Goal: Task Accomplishment & Management: Manage account settings

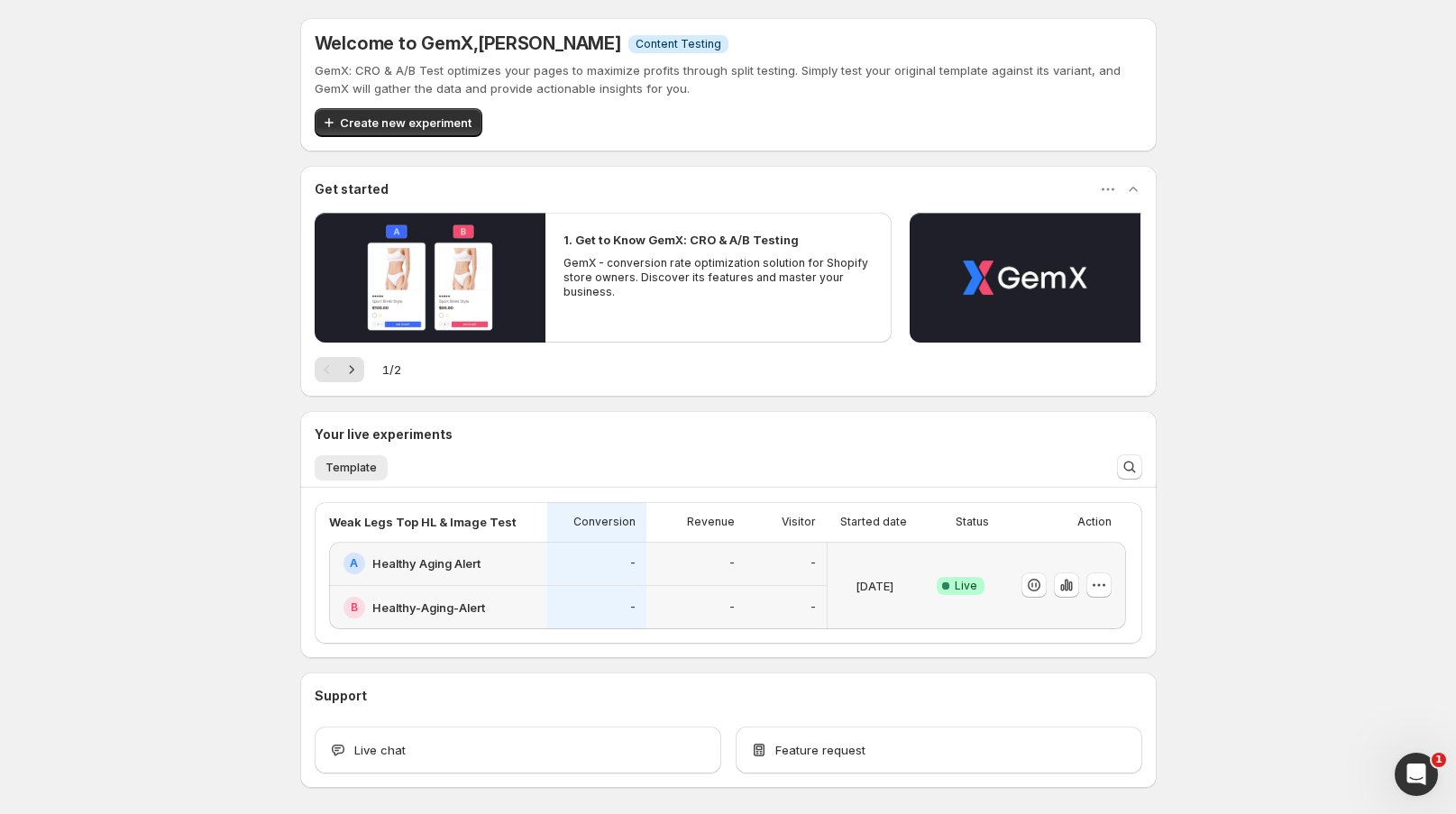
click at [691, 586] on div "-" at bounding box center [696, 608] width 100 height 44
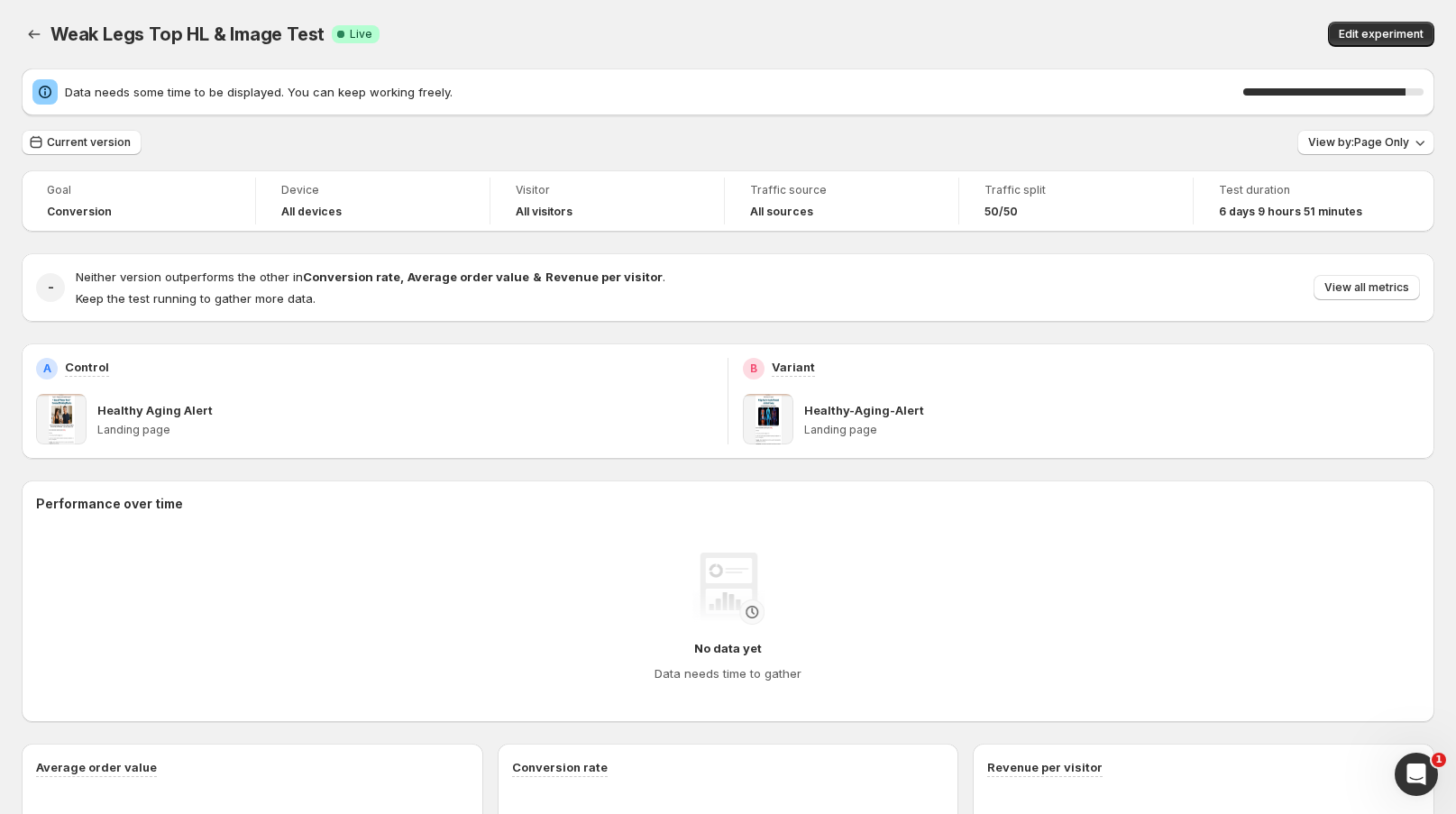
click at [1050, 15] on div "Weak Legs Top HL & Image Test. This page is ready Weak Legs Top HL & Image Test…" at bounding box center [728, 34] width 1413 height 69
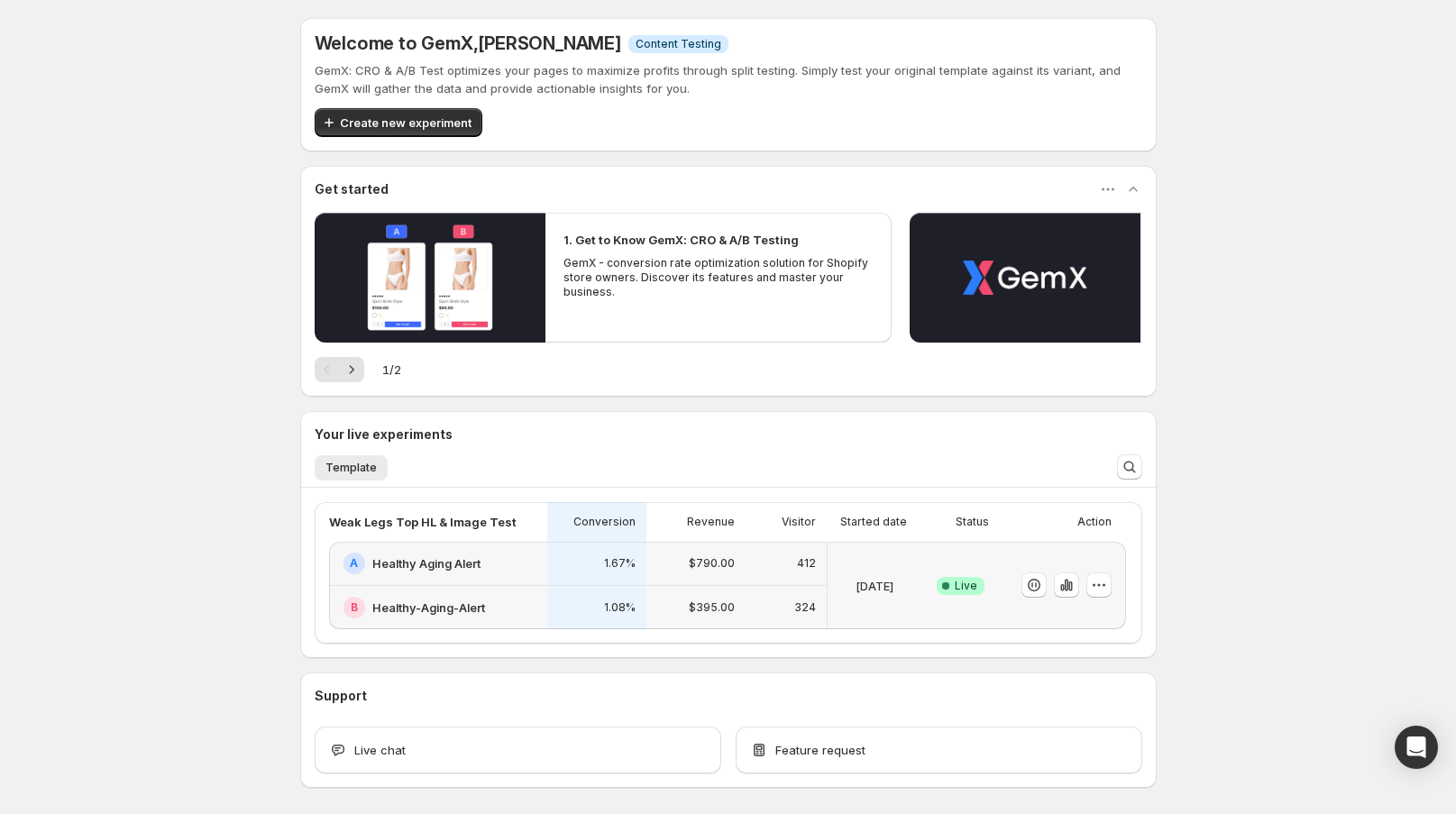
click at [776, 596] on div "324" at bounding box center [786, 608] width 81 height 44
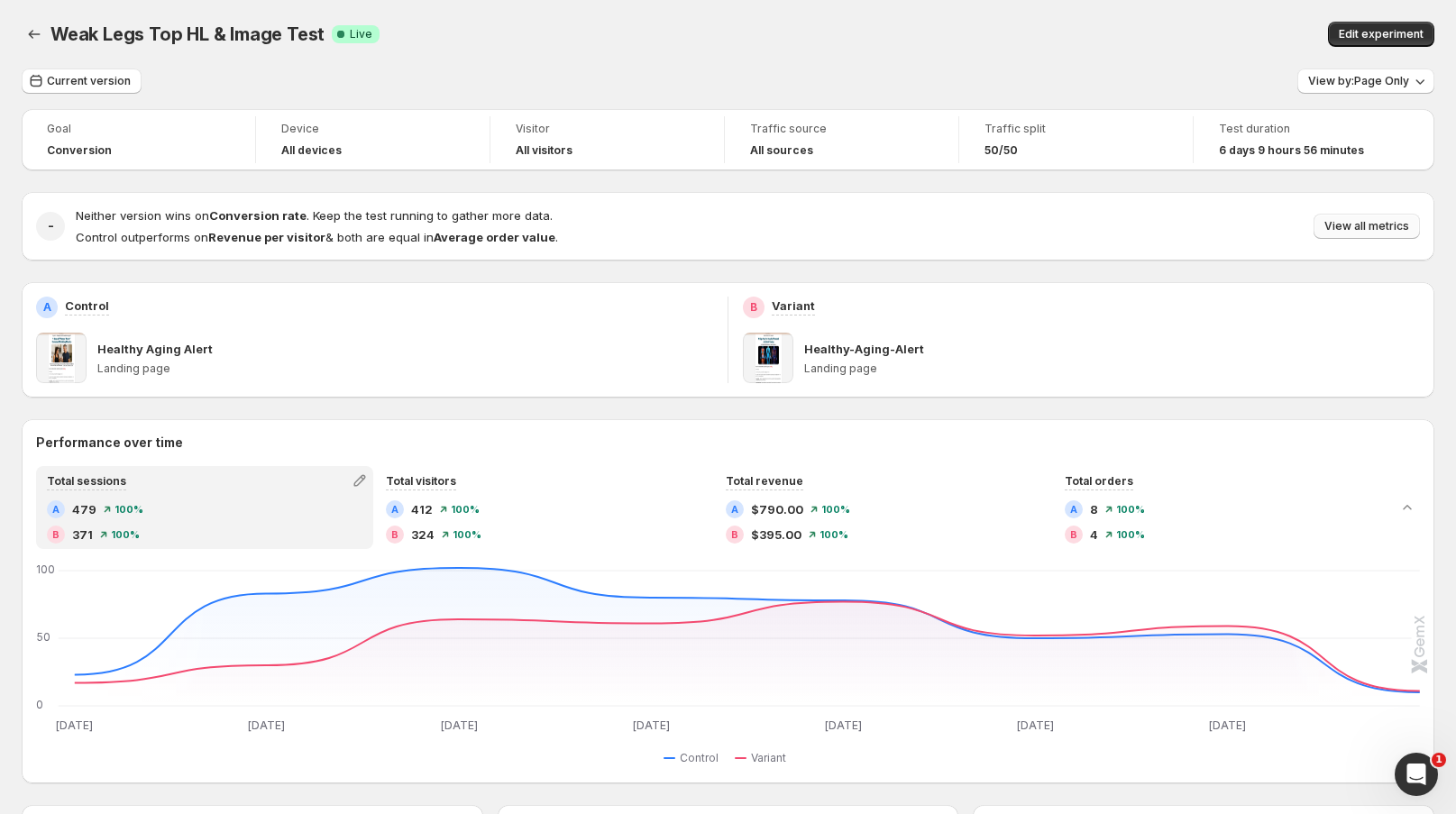
click at [1360, 226] on span "View all metrics" at bounding box center [1367, 226] width 85 height 15
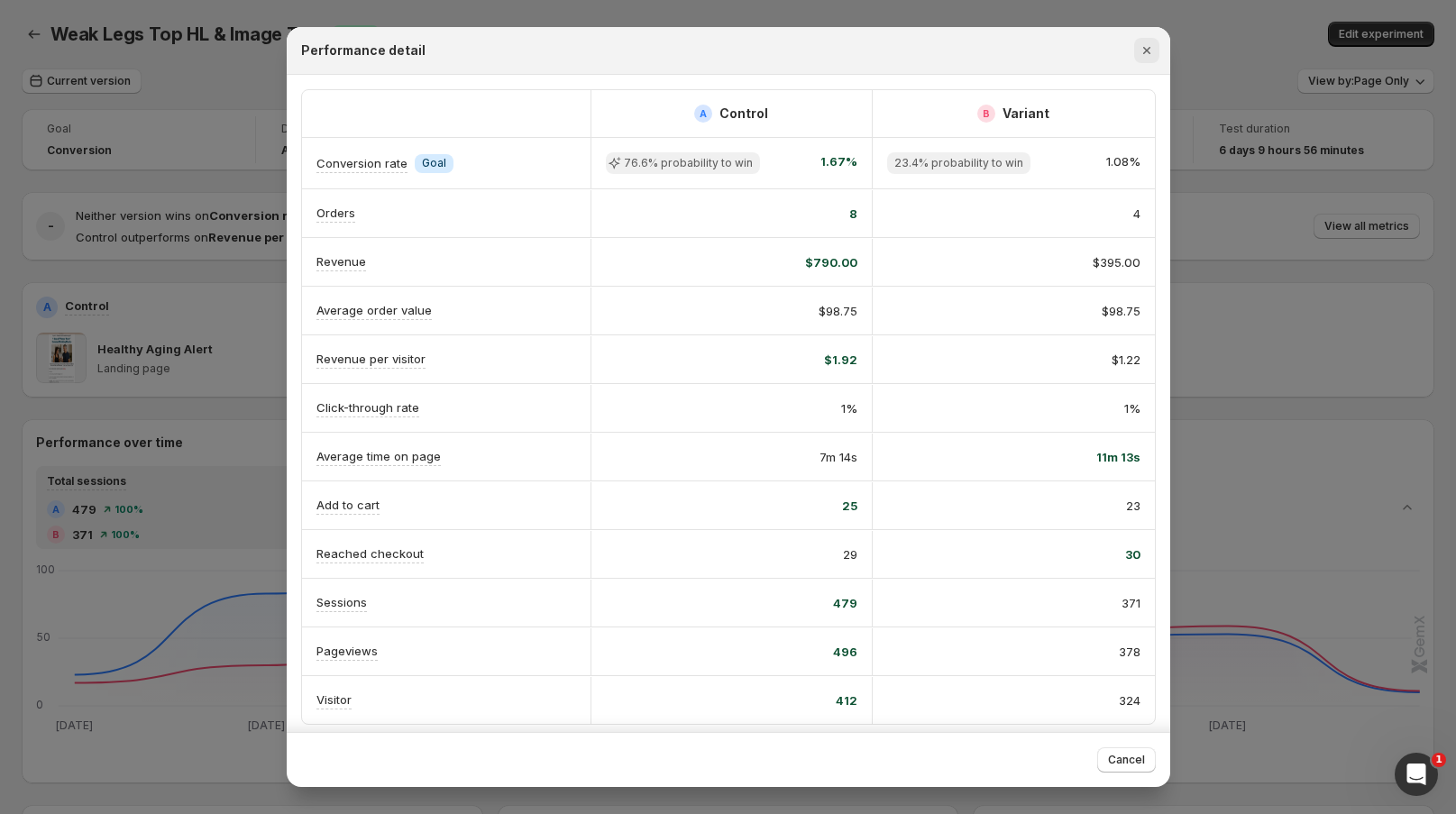
click at [1152, 55] on icon "Close" at bounding box center [1147, 50] width 18 height 18
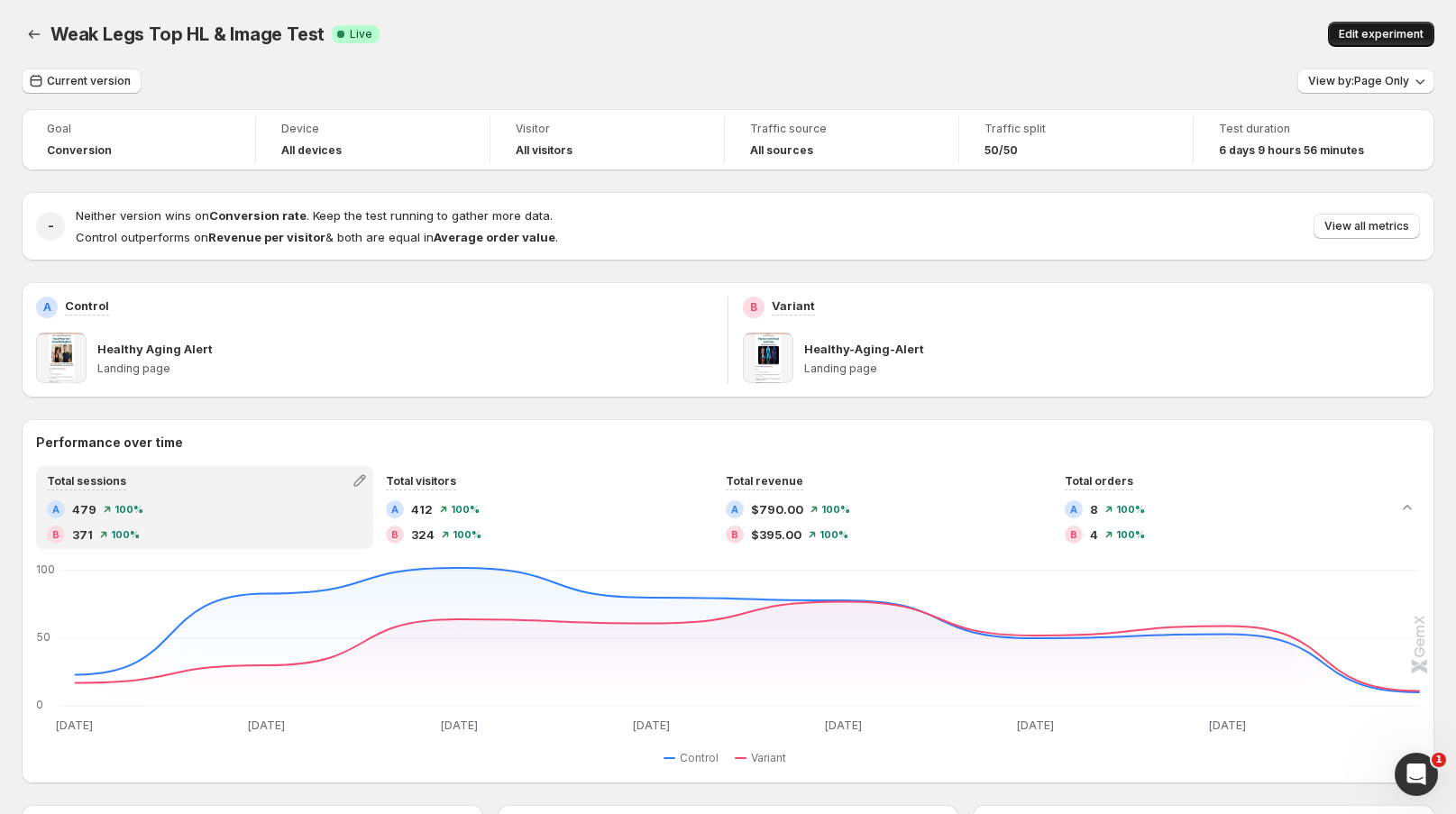
click at [1388, 34] on span "Edit experiment" at bounding box center [1382, 34] width 85 height 15
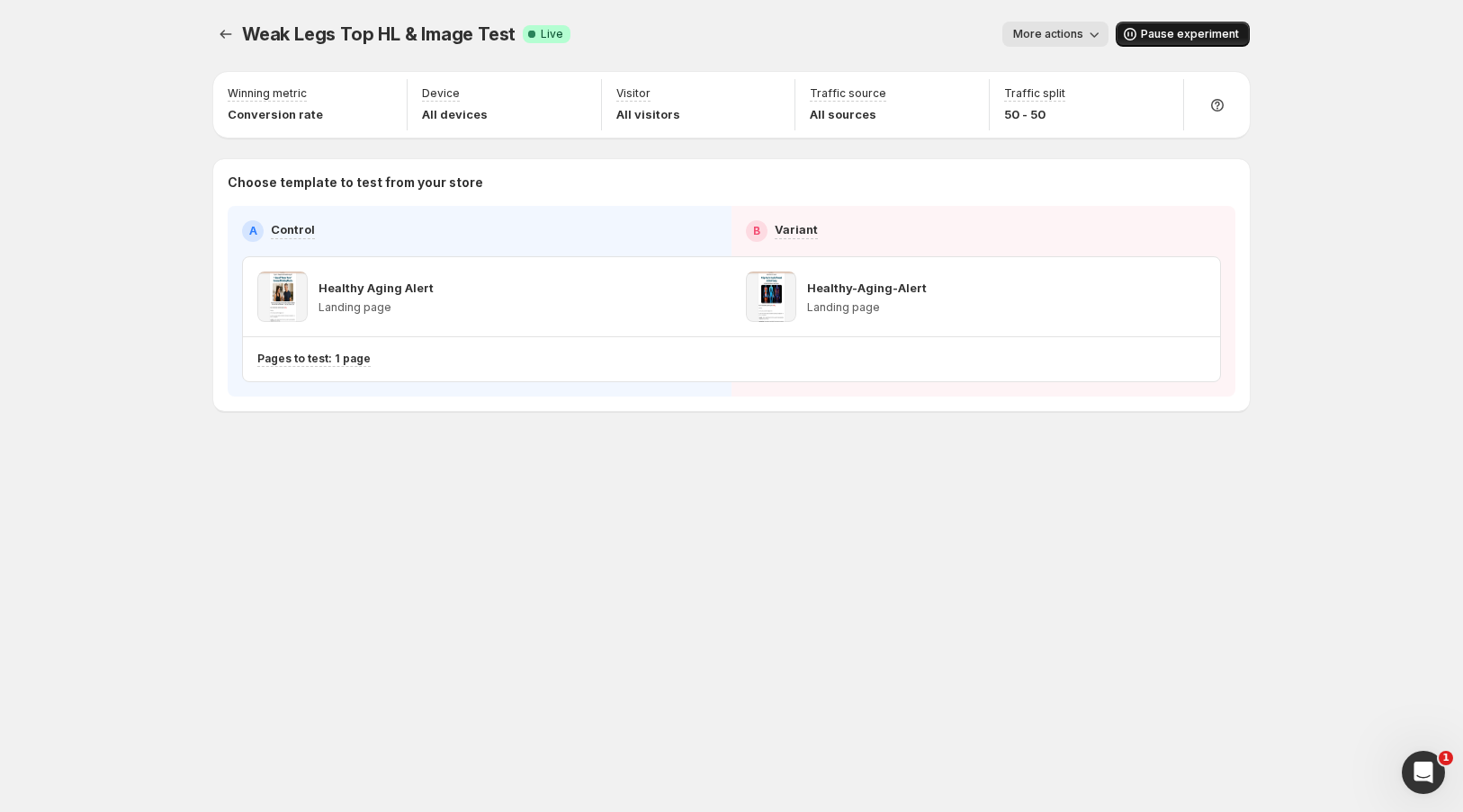
click at [1138, 34] on icon "button" at bounding box center [1129, 34] width 18 height 18
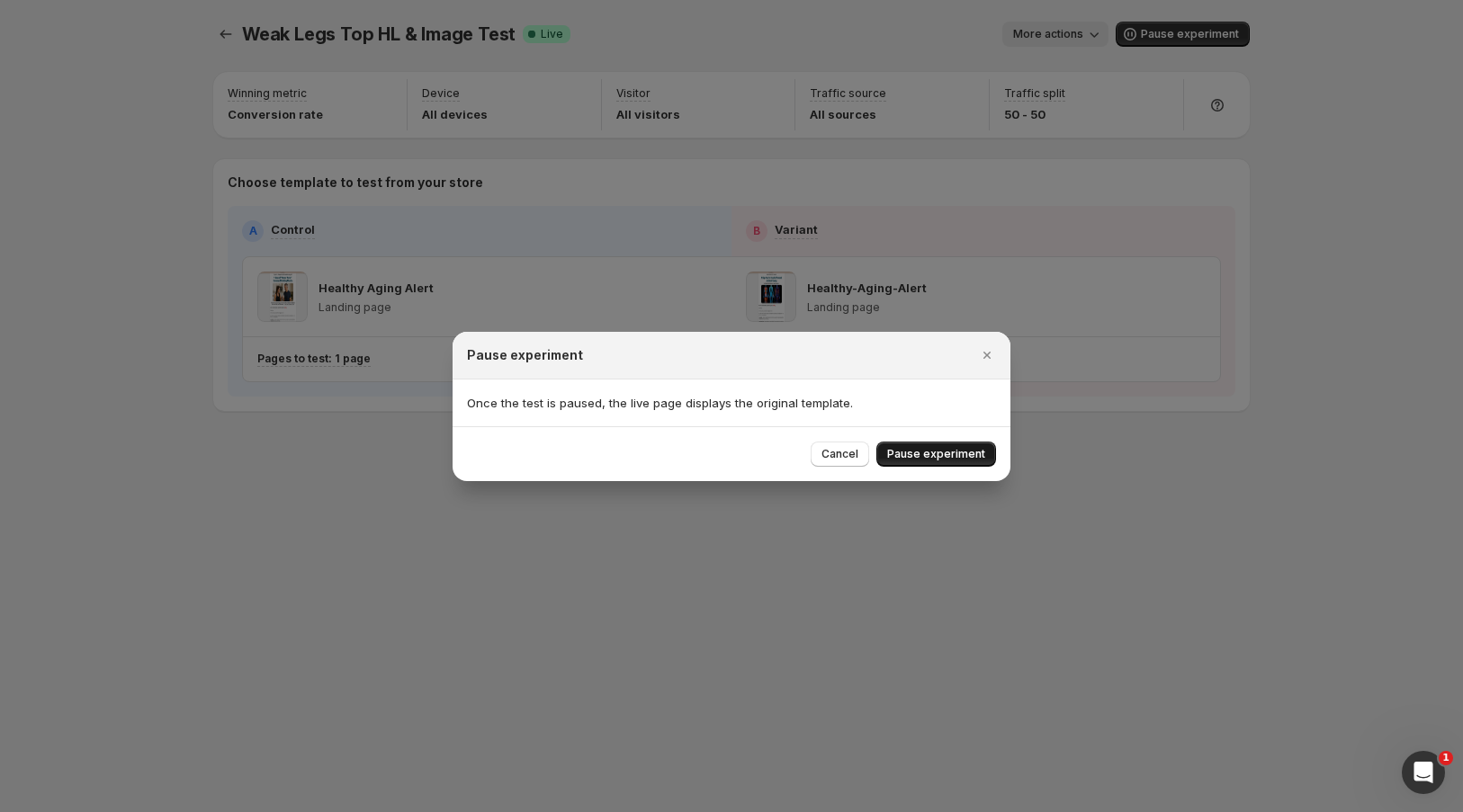
click at [950, 444] on button "Pause experiment" at bounding box center [936, 454] width 120 height 25
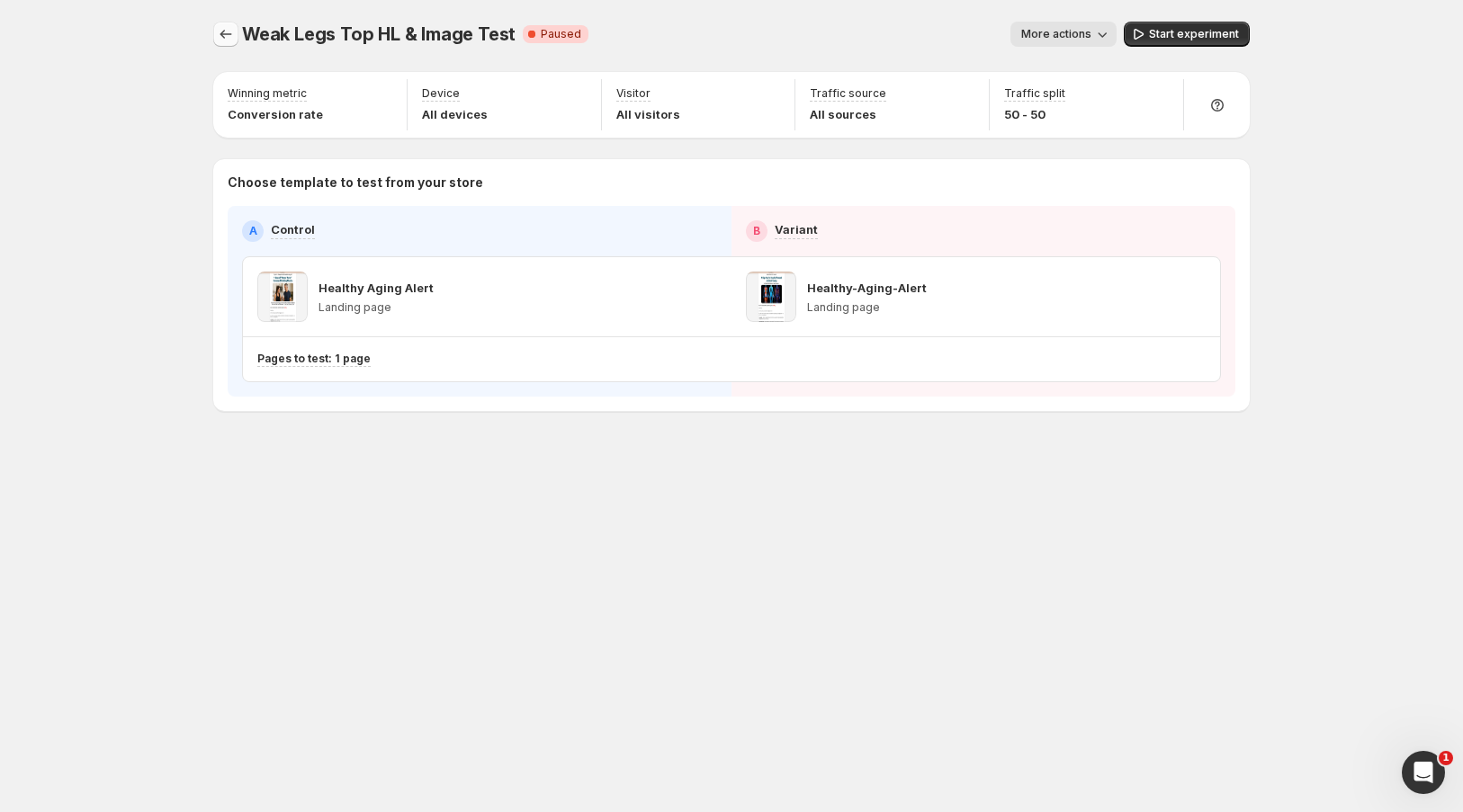
click at [221, 41] on icon "Experiments" at bounding box center [226, 34] width 18 height 18
